Goal: Information Seeking & Learning: Understand process/instructions

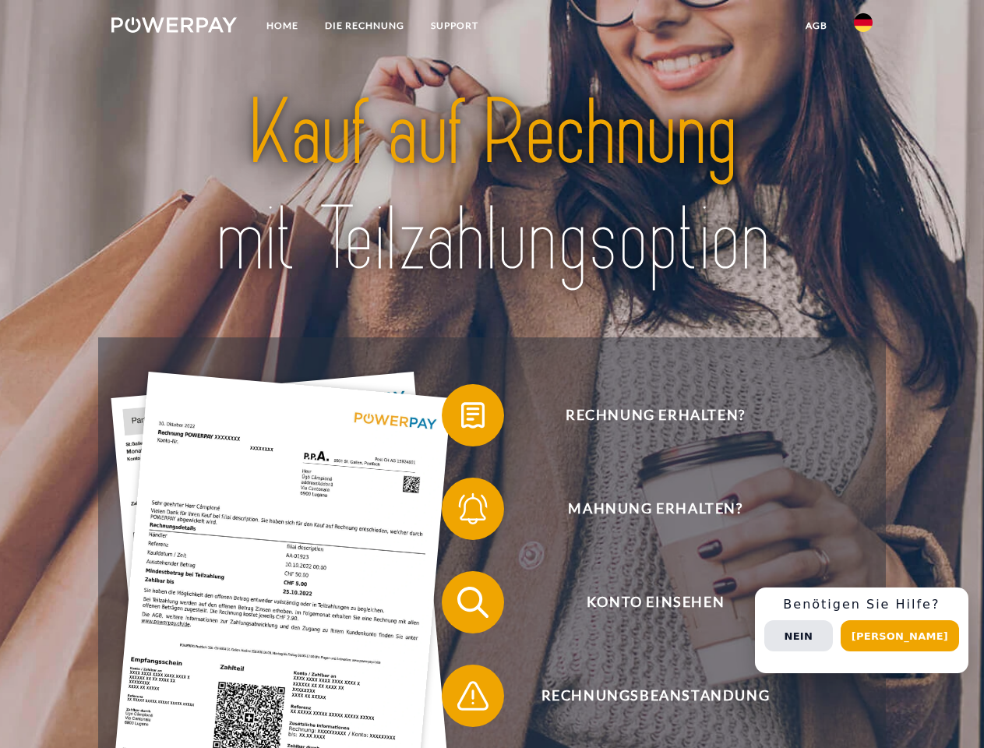
click at [174, 27] on img at bounding box center [173, 25] width 125 height 16
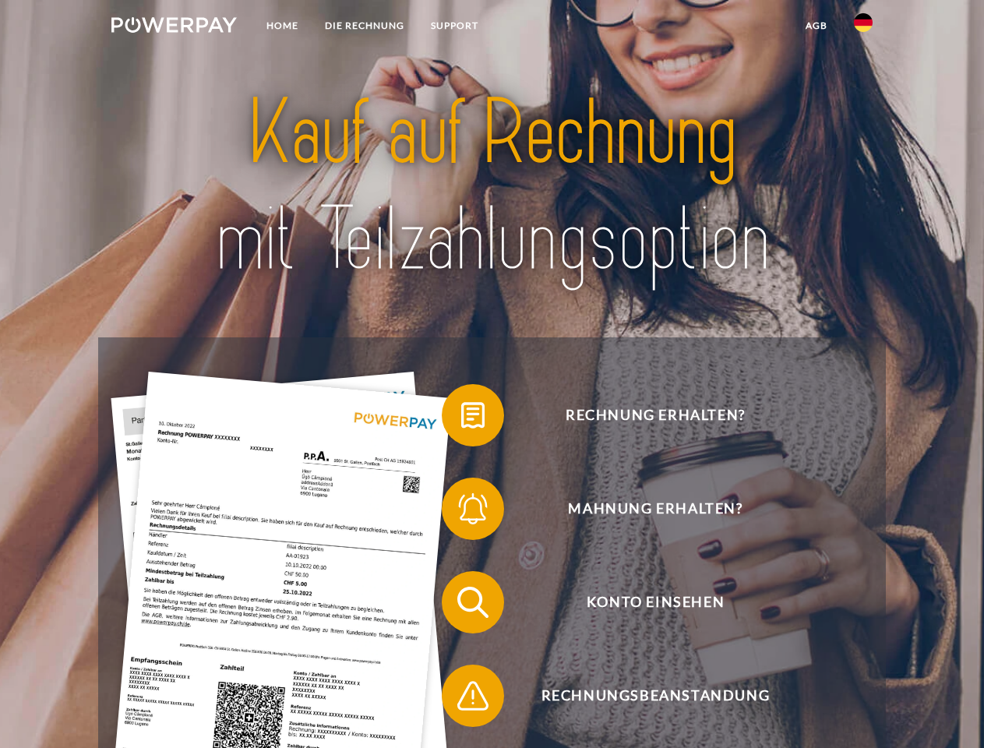
click at [863, 27] on img at bounding box center [863, 22] width 19 height 19
click at [816, 26] on link "agb" at bounding box center [816, 26] width 48 height 28
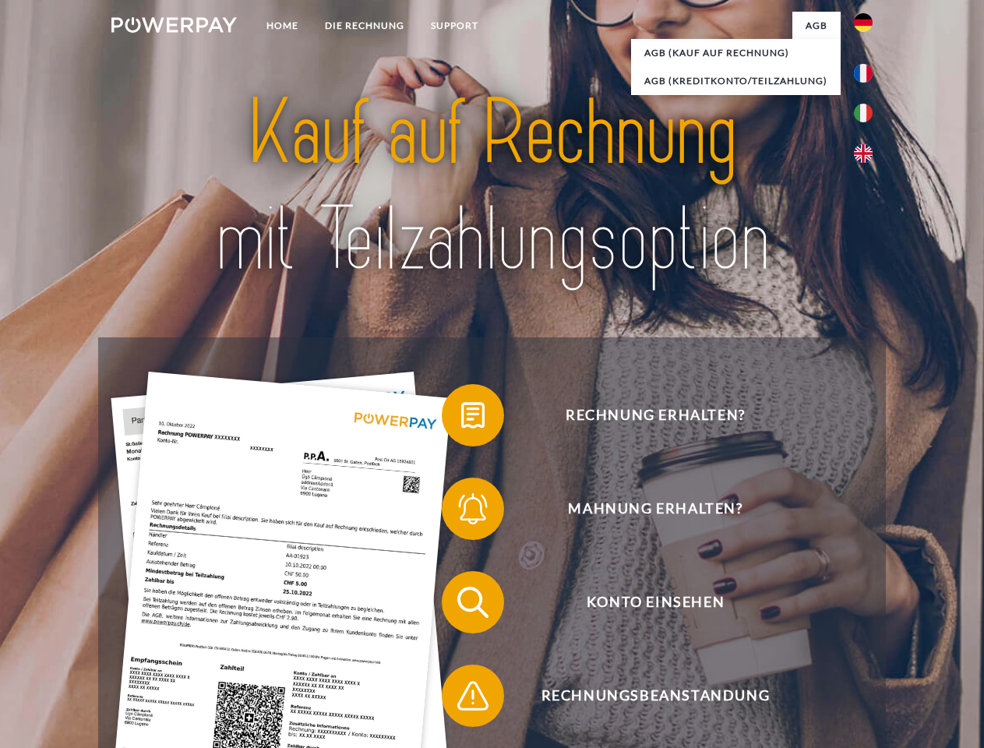
click at [461, 418] on span at bounding box center [450, 415] width 78 height 78
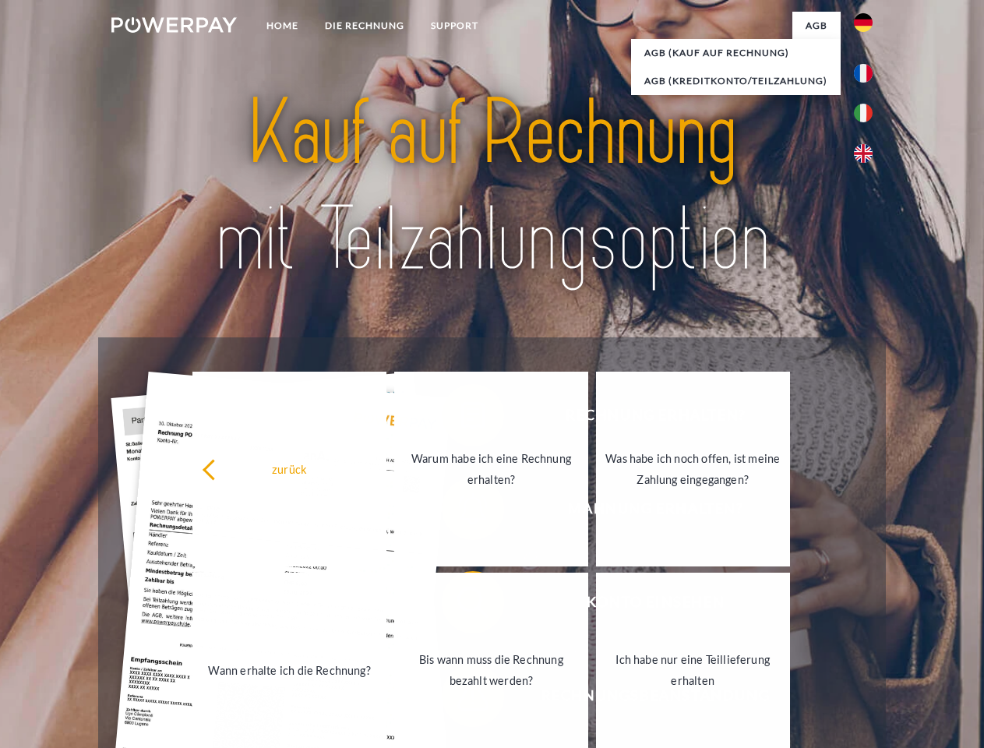
click at [461, 512] on link "Warum habe ich eine Rechnung erhalten?" at bounding box center [491, 469] width 194 height 195
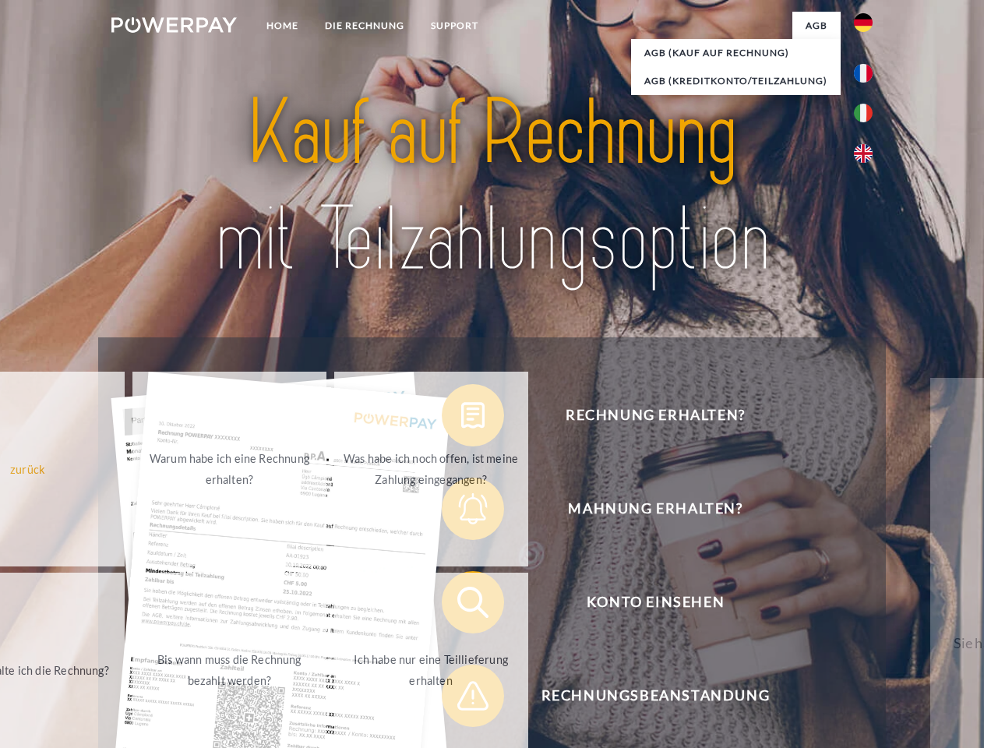
click at [461, 605] on span at bounding box center [450, 602] width 78 height 78
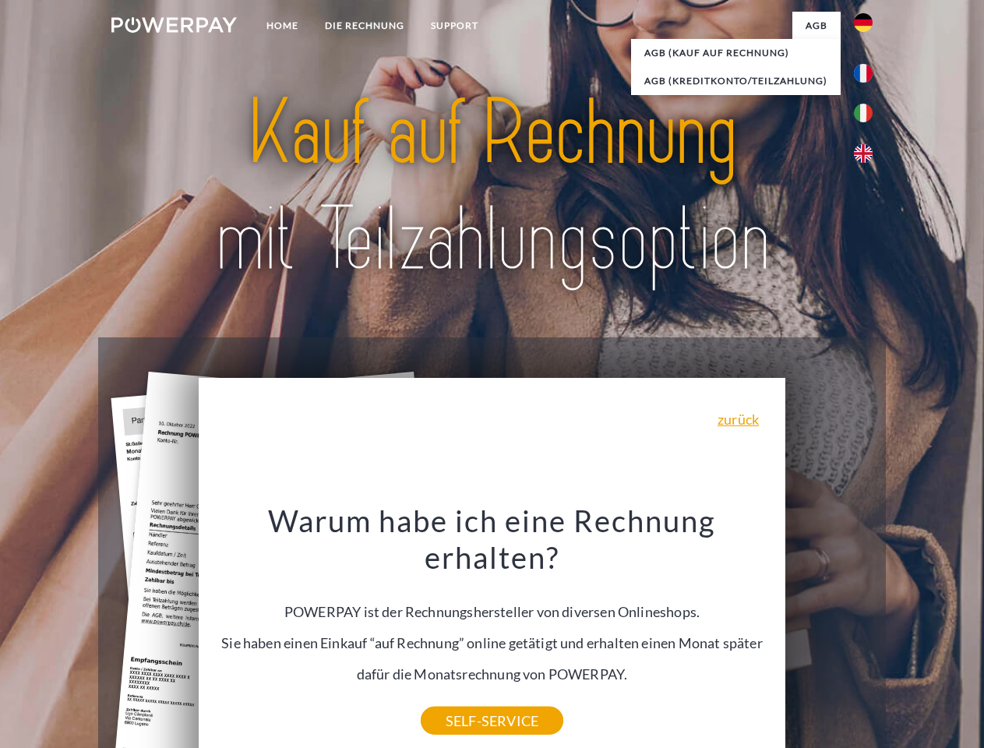
click at [461, 699] on div "Warum habe ich eine Rechnung erhalten? POWERPAY ist der Rechnungshersteller von…" at bounding box center [492, 611] width 569 height 219
click at [867, 630] on div "Rechnung erhalten? Mahnung erhalten? Konto einsehen" at bounding box center [491, 648] width 787 height 623
click at [829, 633] on span "Konto einsehen" at bounding box center [655, 602] width 382 height 62
click at [905, 636] on header "Home DIE RECHNUNG SUPPORT" at bounding box center [492, 538] width 984 height 1076
